Goal: Transaction & Acquisition: Obtain resource

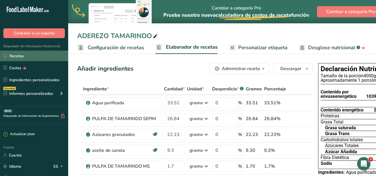
click at [27, 58] on link "Recetas" at bounding box center [34, 56] width 68 height 11
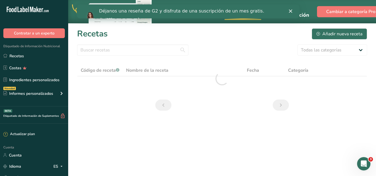
click at [289, 9] on icon "Cerrar" at bounding box center [290, 10] width 3 height 3
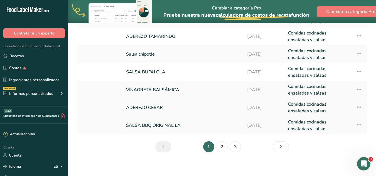
scroll to position [123, 0]
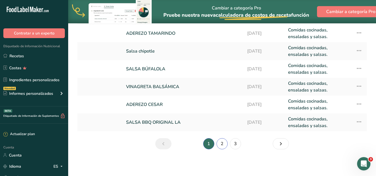
click at [225, 141] on link "2" at bounding box center [221, 143] width 11 height 11
click at [181, 124] on link "SALSA BBQ ORIGINAL LA" at bounding box center [183, 122] width 114 height 13
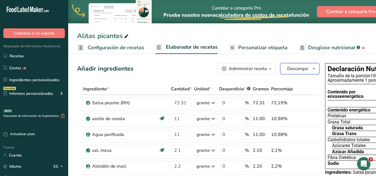
click at [298, 70] on font "Descargar" at bounding box center [297, 69] width 21 height 6
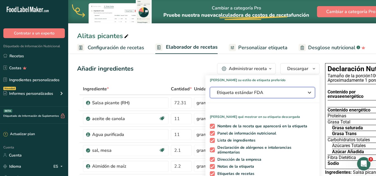
click at [306, 91] on icon "button" at bounding box center [309, 93] width 7 height 10
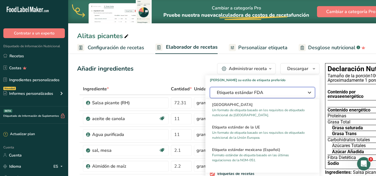
scroll to position [362, 0]
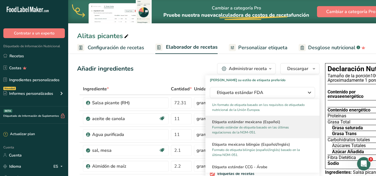
click at [269, 124] on font "Etiqueta estándar mexicana (Español)" at bounding box center [246, 121] width 68 height 5
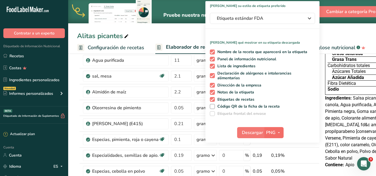
scroll to position [83, 0]
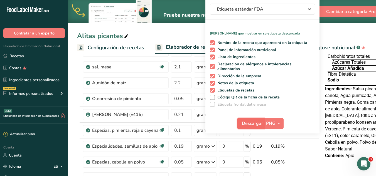
click at [253, 123] on font "Descargar" at bounding box center [252, 123] width 21 height 6
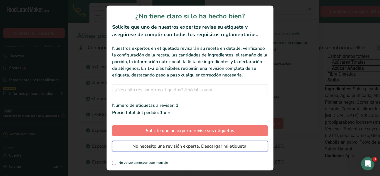
click at [223, 145] on font "No necesito una revisión experta. Descargar mi etiqueta." at bounding box center [189, 146] width 115 height 6
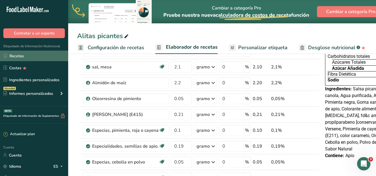
click at [14, 55] on font "Recetas" at bounding box center [16, 55] width 14 height 5
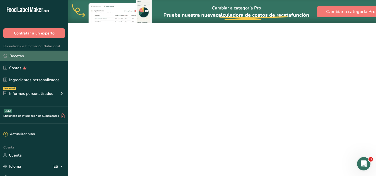
click at [14, 55] on font "Recetas" at bounding box center [16, 55] width 14 height 5
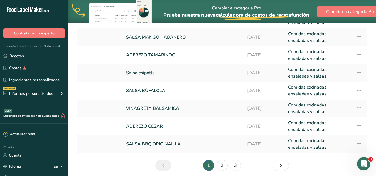
scroll to position [111, 0]
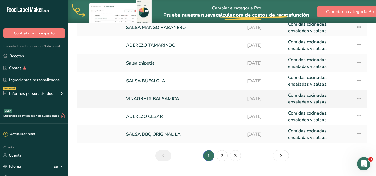
click at [172, 100] on font "VINAGRETA BALSÁMICA" at bounding box center [152, 99] width 53 height 6
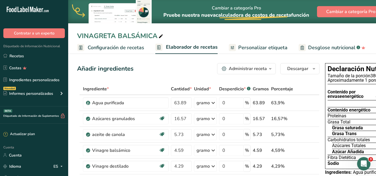
click at [115, 51] on link "Configuración de recetas" at bounding box center [110, 47] width 67 height 13
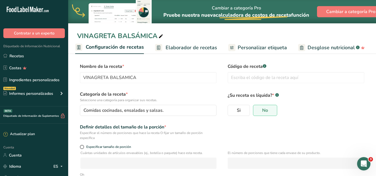
scroll to position [83, 0]
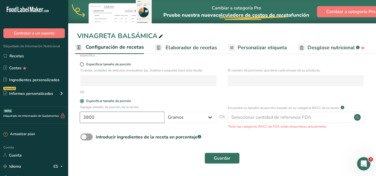
click at [134, 119] on input "3800" at bounding box center [122, 117] width 85 height 11
type input "3"
click at [133, 119] on input "number" at bounding box center [122, 117] width 85 height 11
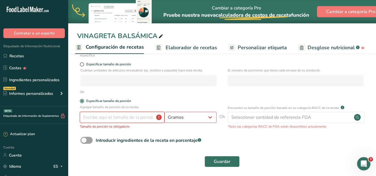
click at [135, 117] on input "number" at bounding box center [122, 117] width 85 height 11
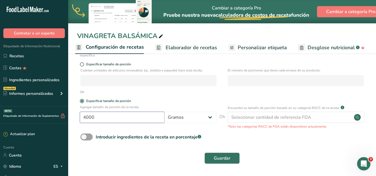
type input "4000"
click at [216, 155] on span "Guardar" at bounding box center [222, 158] width 17 height 7
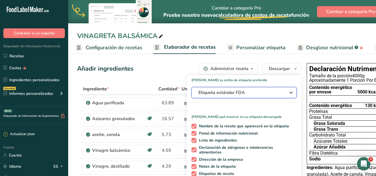
click at [288, 91] on icon "button" at bounding box center [291, 93] width 7 height 10
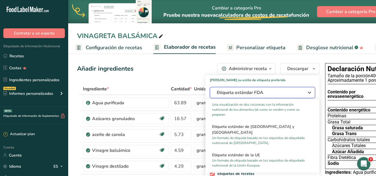
scroll to position [334, 0]
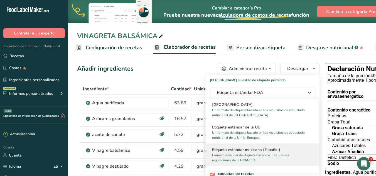
click at [257, 151] on font "Etiqueta estándar mexicana (Español)" at bounding box center [246, 149] width 68 height 5
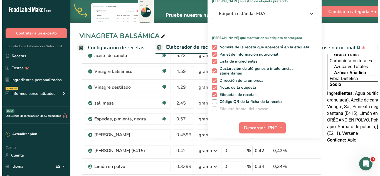
scroll to position [83, 0]
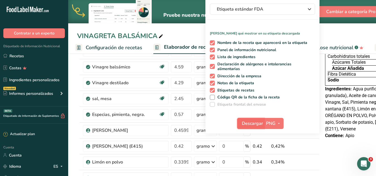
click at [242, 123] on font "Descargar" at bounding box center [252, 123] width 21 height 6
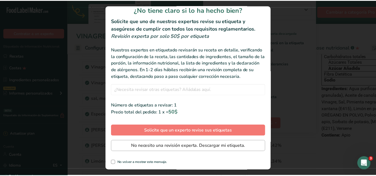
scroll to position [13, 0]
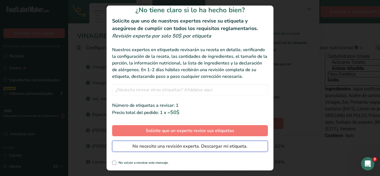
click at [233, 146] on font "No necesito una revisión experta. Descargar mi etiqueta." at bounding box center [189, 146] width 115 height 6
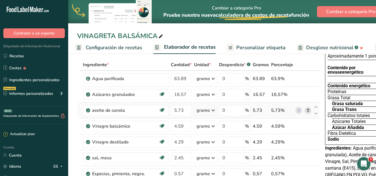
scroll to position [0, 0]
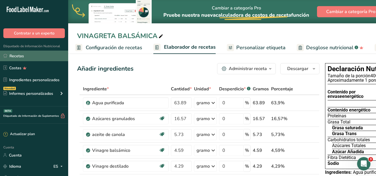
click at [48, 54] on link "Recetas" at bounding box center [34, 56] width 68 height 11
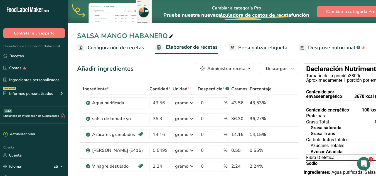
click at [94, 50] on font "Configuración de recetas" at bounding box center [116, 47] width 56 height 7
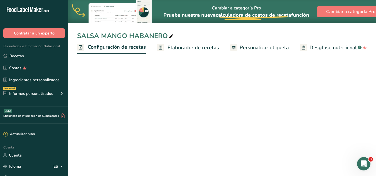
click at [108, 47] on font "Configuración de recetas" at bounding box center [117, 47] width 58 height 7
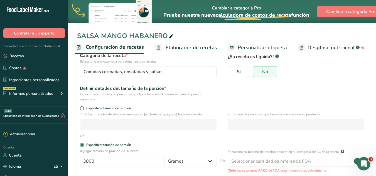
scroll to position [83, 0]
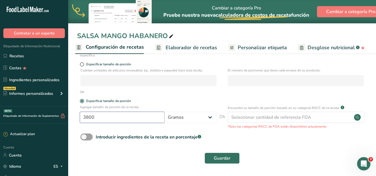
click at [122, 116] on input "3800" at bounding box center [122, 117] width 85 height 11
type input "3"
type input "4000"
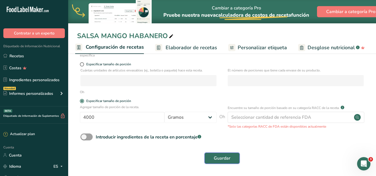
click at [215, 157] on font "Guardar" at bounding box center [222, 158] width 17 height 6
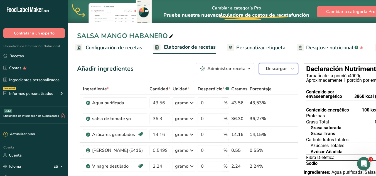
click at [279, 70] on font "Descargar" at bounding box center [276, 69] width 21 height 6
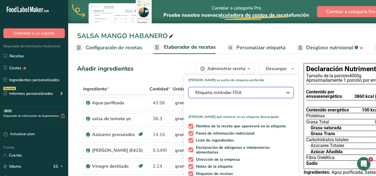
click at [281, 90] on div "Etiqueta estándar FDA" at bounding box center [240, 92] width 91 height 7
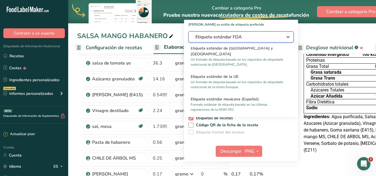
scroll to position [334, 0]
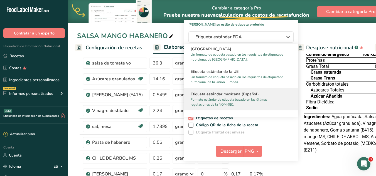
click at [237, 96] on font "Etiqueta estándar mexicana (Español)" at bounding box center [225, 94] width 68 height 5
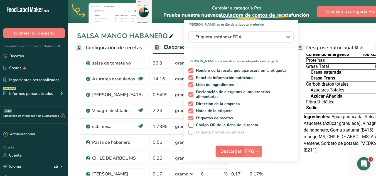
click at [234, 151] on font "Descargar" at bounding box center [230, 151] width 21 height 6
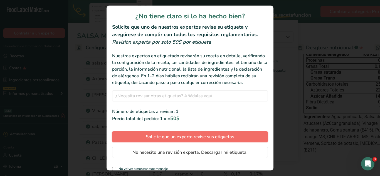
click at [223, 142] on button "Solicite que un experto revise sus etiquetas" at bounding box center [190, 136] width 156 height 11
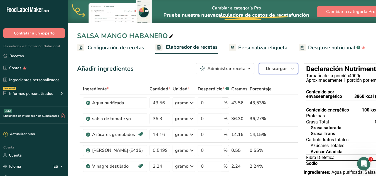
click at [289, 66] on span "button" at bounding box center [292, 68] width 7 height 7
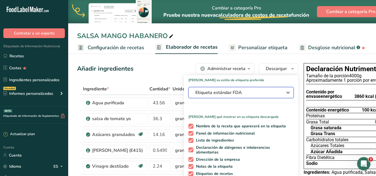
click at [259, 93] on span "Etiqueta estándar FDA" at bounding box center [236, 92] width 83 height 7
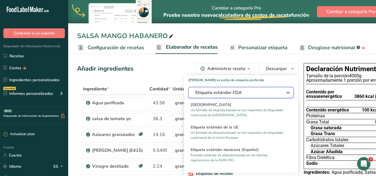
scroll to position [362, 0]
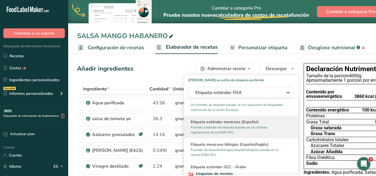
click at [255, 127] on font "Formato estándar de etiqueta basado en las últimas regulaciones de la NOM-051." at bounding box center [229, 129] width 77 height 9
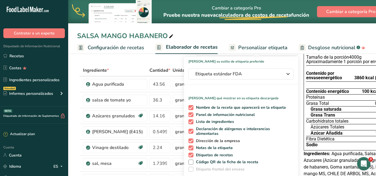
scroll to position [83, 0]
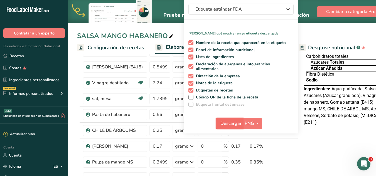
click at [235, 124] on font "Descargar" at bounding box center [230, 123] width 21 height 6
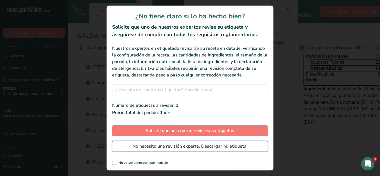
click at [215, 145] on font "No necesito una revisión experta. Descargar mi etiqueta." at bounding box center [189, 146] width 115 height 6
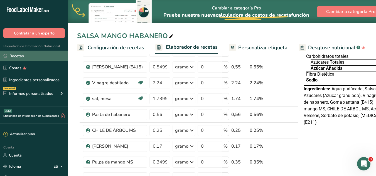
click at [43, 55] on link "Recetas" at bounding box center [34, 56] width 68 height 11
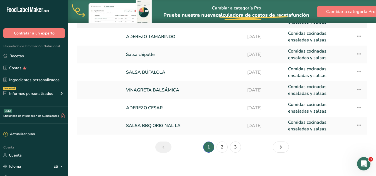
scroll to position [123, 0]
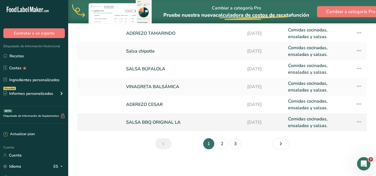
click at [167, 123] on font "SALSA BBQ ORIGINAL LA" at bounding box center [153, 122] width 55 height 6
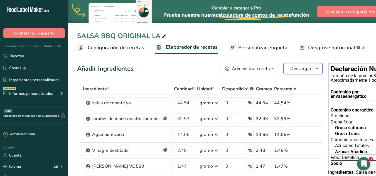
click at [315, 71] on icon "button" at bounding box center [317, 68] width 4 height 7
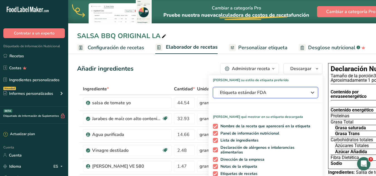
click at [310, 90] on icon "button" at bounding box center [312, 93] width 7 height 10
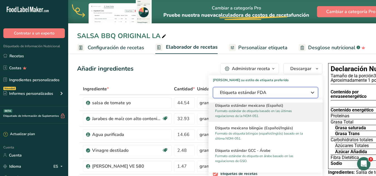
scroll to position [362, 0]
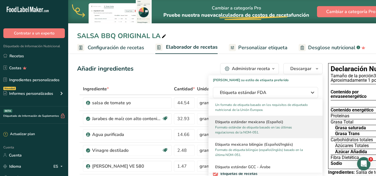
click at [272, 124] on font "Etiqueta estándar mexicana (Español)" at bounding box center [249, 121] width 68 height 5
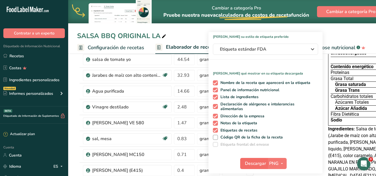
scroll to position [56, 0]
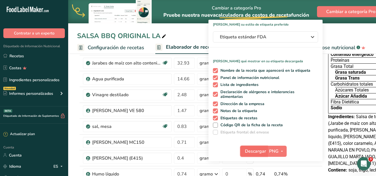
click at [257, 151] on font "Descargar" at bounding box center [255, 151] width 21 height 6
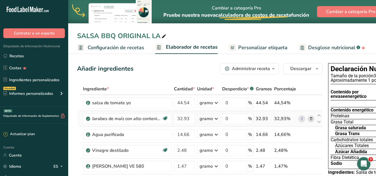
click at [106, 47] on font "Configuración de recetas" at bounding box center [116, 47] width 56 height 7
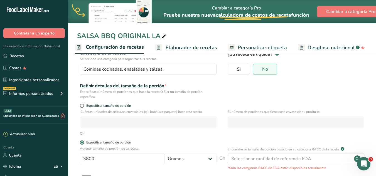
scroll to position [56, 0]
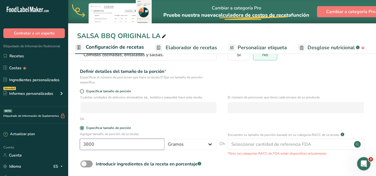
click at [126, 141] on input "3800" at bounding box center [122, 144] width 85 height 11
type input "3"
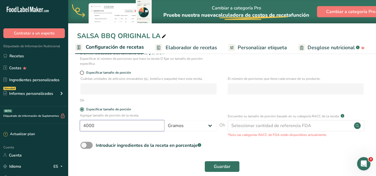
scroll to position [83, 0]
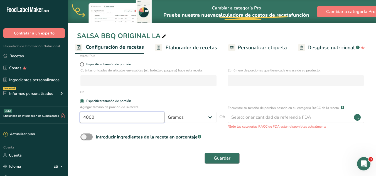
type input "4000"
click at [238, 154] on button "Guardar" at bounding box center [222, 158] width 35 height 11
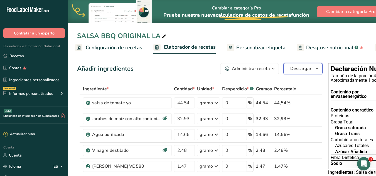
click at [313, 73] on button "Descargar" at bounding box center [302, 68] width 39 height 11
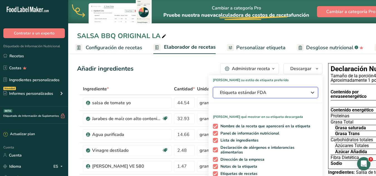
click at [309, 95] on icon "button" at bounding box center [312, 93] width 7 height 10
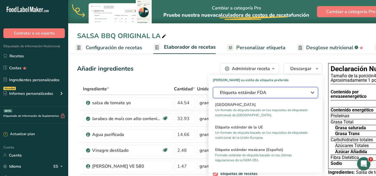
scroll to position [362, 0]
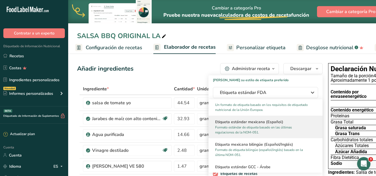
click at [254, 127] on font "Formato estándar de etiqueta basado en las últimas regulaciones de la NOM-051." at bounding box center [253, 129] width 77 height 9
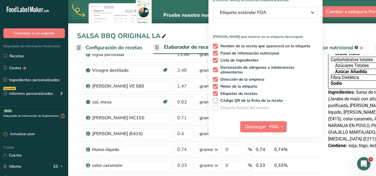
scroll to position [83, 0]
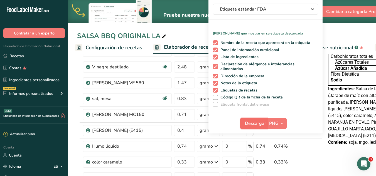
click at [254, 127] on button "Descargar" at bounding box center [253, 123] width 27 height 11
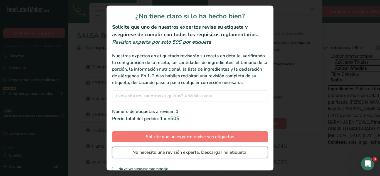
click at [205, 156] on font "No necesito una revisión experta. Descargar mi etiqueta." at bounding box center [189, 152] width 115 height 6
